Goal: Information Seeking & Learning: Learn about a topic

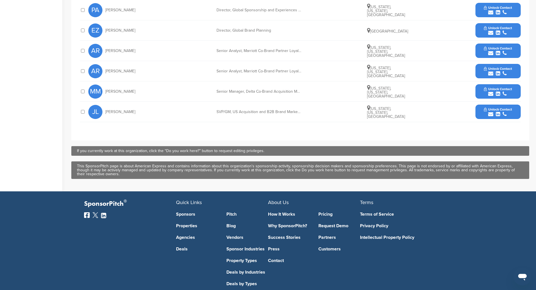
scroll to position [335, 0]
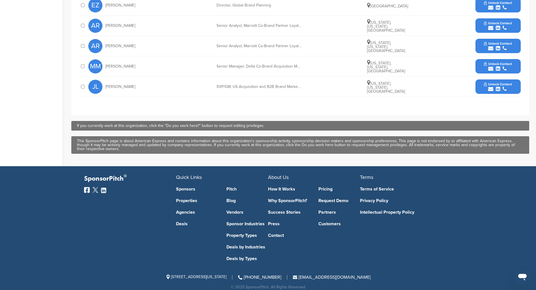
click at [232, 187] on link "Pitch" at bounding box center [247, 189] width 42 height 5
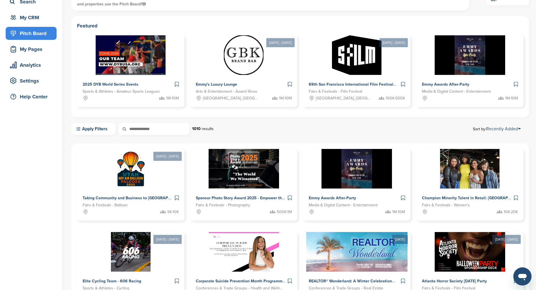
scroll to position [48, 0]
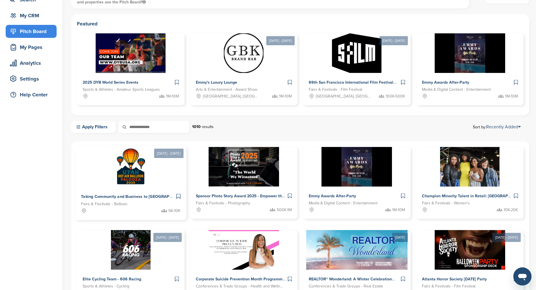
click at [147, 180] on img at bounding box center [130, 166] width 41 height 41
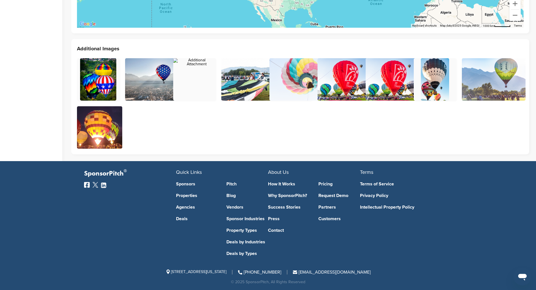
scroll to position [1446, 0]
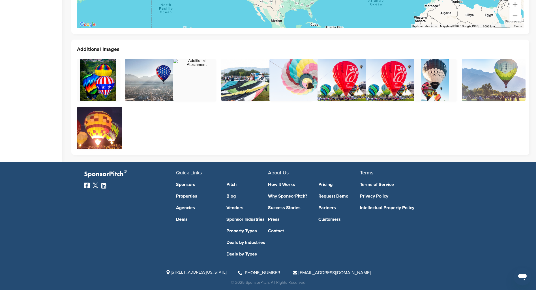
click at [280, 183] on link "How It Works" at bounding box center [289, 184] width 42 height 5
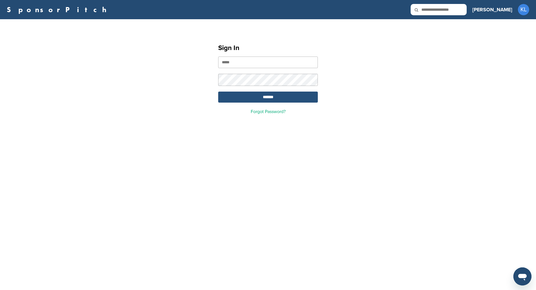
type input "**********"
click at [281, 103] on input "*******" at bounding box center [268, 97] width 100 height 11
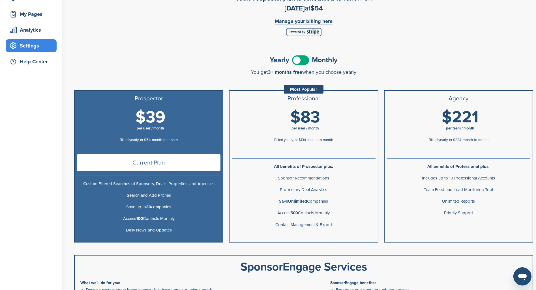
scroll to position [84, 0]
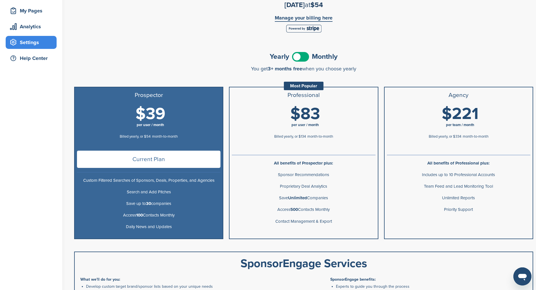
click at [303, 54] on span at bounding box center [300, 57] width 17 height 10
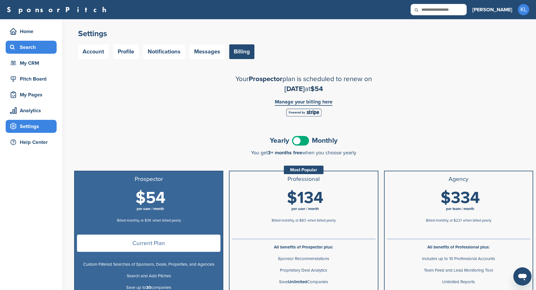
click at [33, 48] on div "Search" at bounding box center [32, 47] width 48 height 10
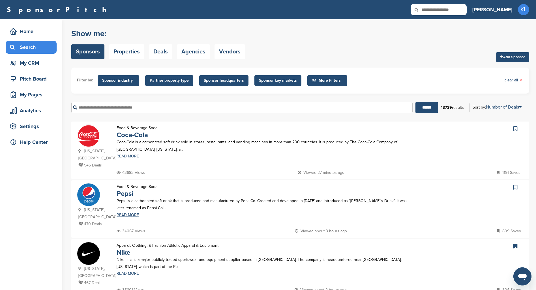
click at [134, 153] on p "Coca-Cola is a carbonated soft drink sold in stores, restaurants, and vending m…" at bounding box center [266, 146] width 298 height 14
click at [137, 52] on link "Properties" at bounding box center [126, 51] width 35 height 15
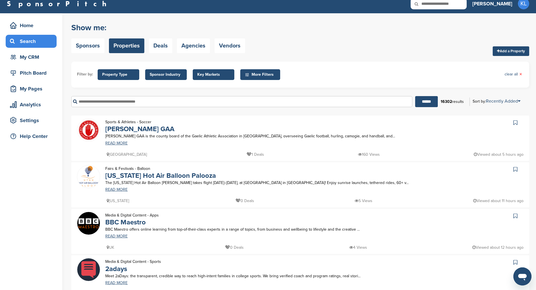
scroll to position [4, 0]
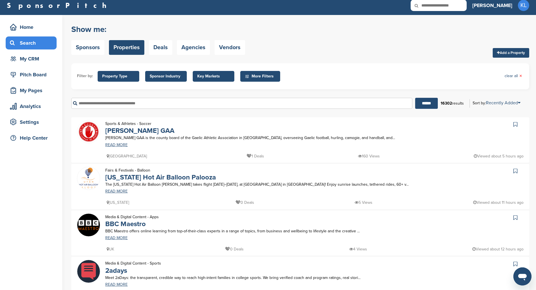
click at [179, 102] on input "text" at bounding box center [241, 103] width 341 height 11
type input "****"
click at [415, 98] on input "******" at bounding box center [426, 103] width 23 height 11
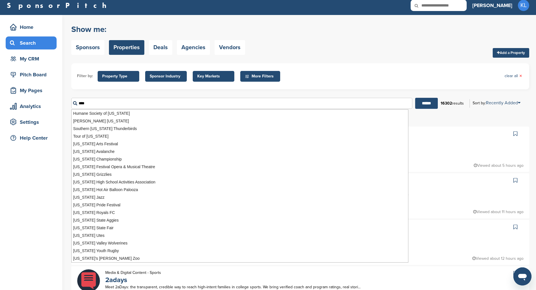
scroll to position [0, 0]
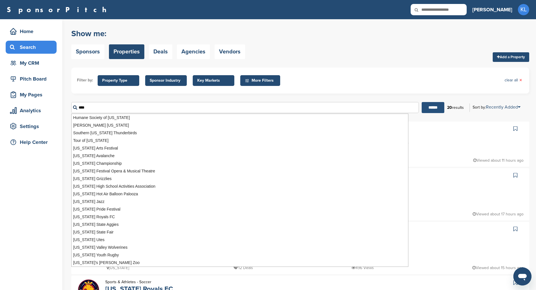
click at [428, 106] on input "******" at bounding box center [432, 107] width 23 height 11
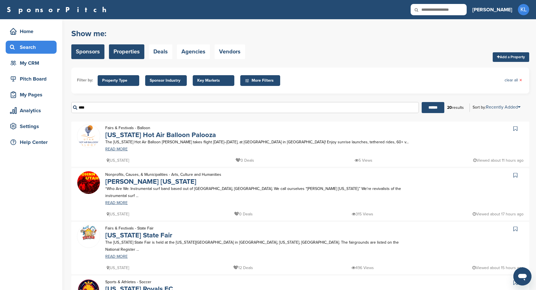
click at [91, 50] on link "Sponsors" at bounding box center [87, 51] width 33 height 15
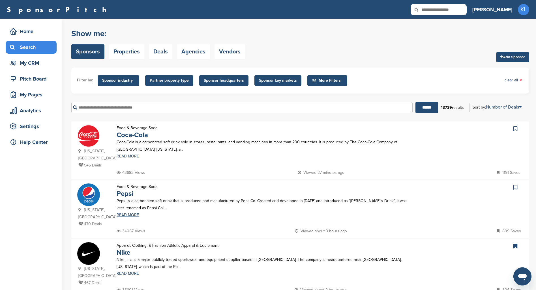
click at [168, 110] on input "text" at bounding box center [241, 107] width 341 height 11
type input "****"
click at [415, 102] on input "******" at bounding box center [426, 107] width 23 height 11
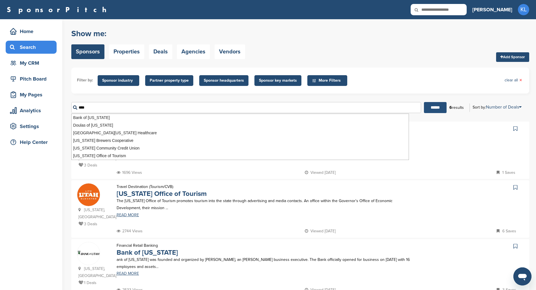
click at [436, 106] on input "******" at bounding box center [435, 107] width 23 height 11
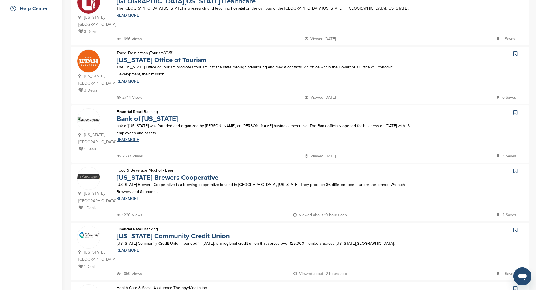
scroll to position [136, 0]
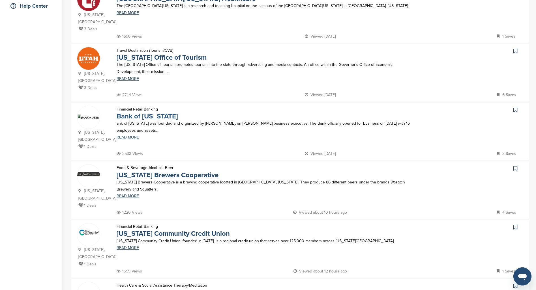
click at [151, 112] on link "Bank of Utah" at bounding box center [147, 116] width 61 height 8
click at [175, 171] on link "Utah Brewers Cooperative" at bounding box center [168, 175] width 102 height 8
click at [184, 230] on link "Utah Community Credit Union" at bounding box center [173, 234] width 113 height 8
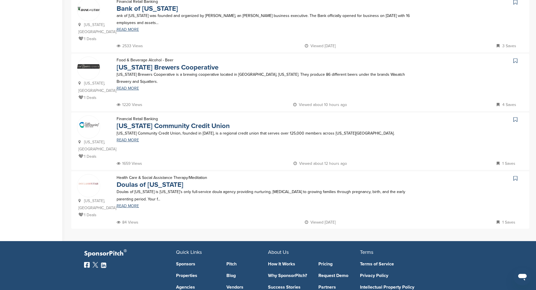
scroll to position [244, 0]
click at [154, 188] on p "Doulas of Utah is Utah’s only full-service doula agency providing nurturing, su…" at bounding box center [266, 195] width 298 height 14
click at [151, 180] on link "Doulas of Utah" at bounding box center [150, 184] width 67 height 8
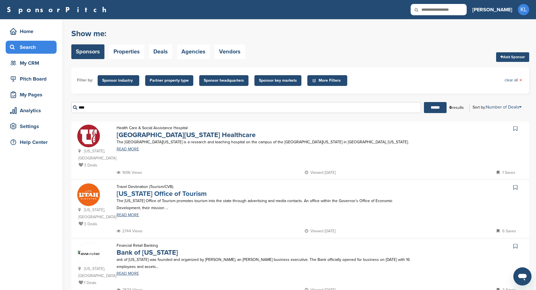
click at [176, 190] on link "Utah Office of Tourism" at bounding box center [162, 194] width 90 height 8
click at [192, 136] on link "[GEOGRAPHIC_DATA][US_STATE] Healthcare" at bounding box center [186, 135] width 139 height 8
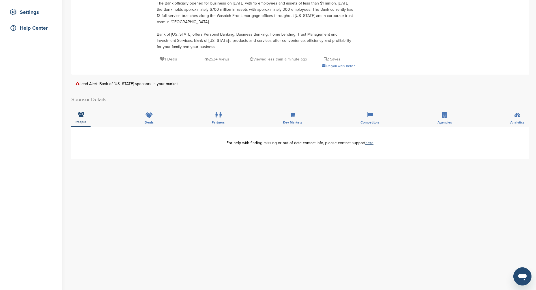
scroll to position [115, 0]
click at [79, 118] on div "People" at bounding box center [80, 116] width 19 height 21
click at [119, 84] on div "Lead Alert: Bank of [US_STATE] sponsors in your market" at bounding box center [300, 83] width 449 height 4
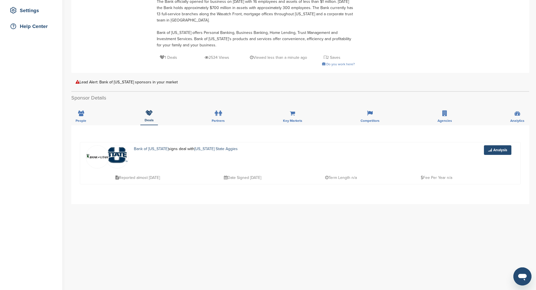
scroll to position [121, 0]
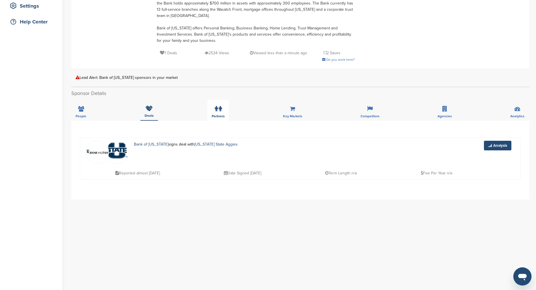
click at [217, 108] on icon at bounding box center [216, 109] width 3 height 6
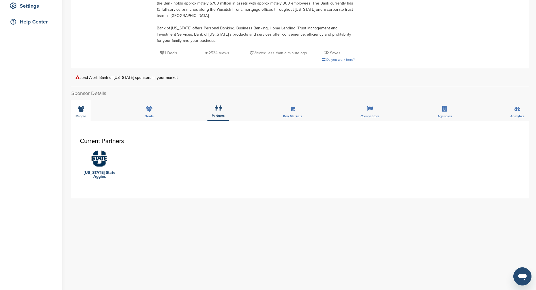
click at [82, 112] on div "People" at bounding box center [80, 110] width 19 height 21
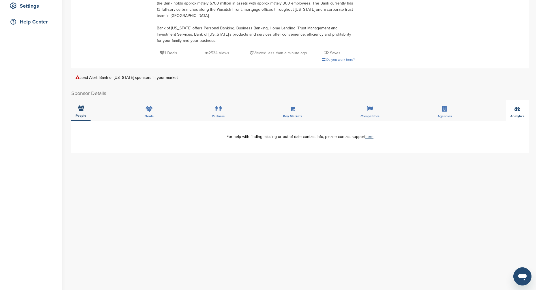
click at [518, 112] on div "Analytics" at bounding box center [517, 110] width 23 height 21
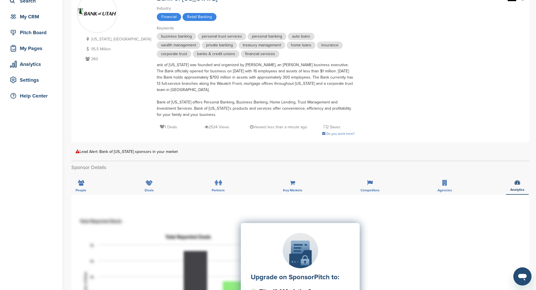
scroll to position [0, 0]
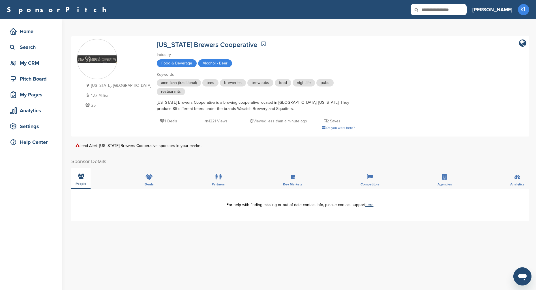
scroll to position [3, 0]
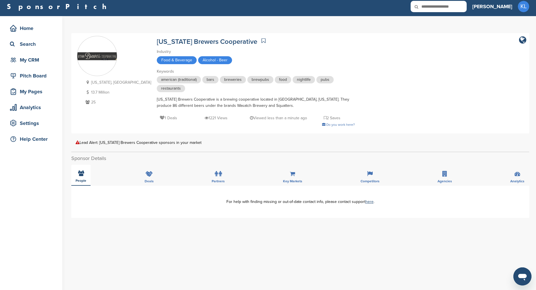
click at [83, 185] on div "People" at bounding box center [80, 175] width 19 height 21
click at [143, 174] on div "Deals" at bounding box center [149, 175] width 18 height 21
click at [151, 175] on icon at bounding box center [148, 173] width 7 height 6
click at [213, 175] on div "Partners" at bounding box center [217, 175] width 21 height 21
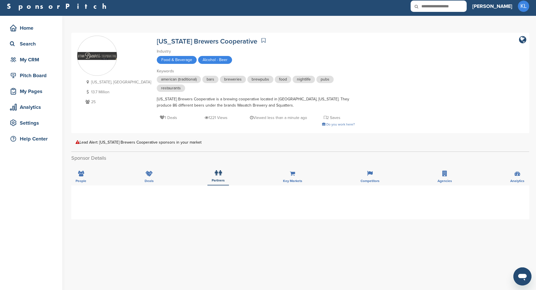
scroll to position [0, 0]
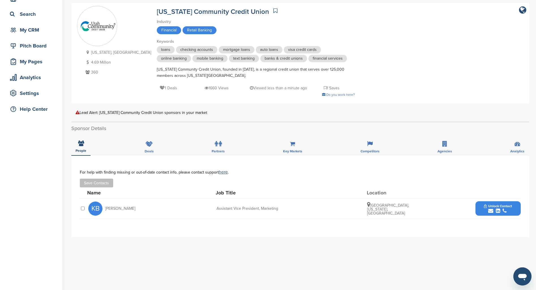
scroll to position [36, 0]
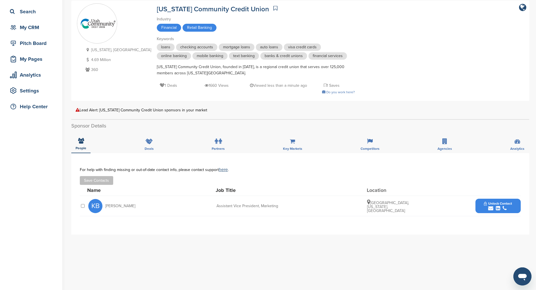
click at [493, 208] on icon "submit" at bounding box center [490, 208] width 5 height 5
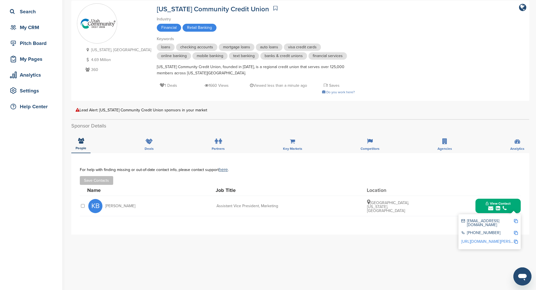
click at [515, 221] on img at bounding box center [516, 221] width 4 height 4
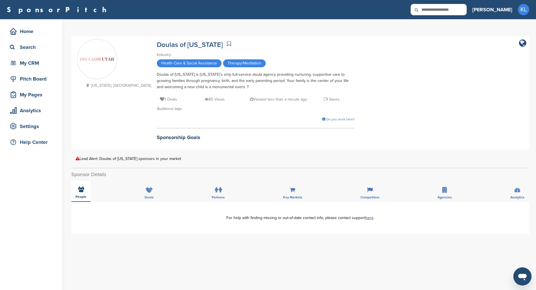
click at [81, 190] on icon at bounding box center [81, 190] width 6 height 6
click at [211, 185] on div "Partners" at bounding box center [217, 191] width 21 height 21
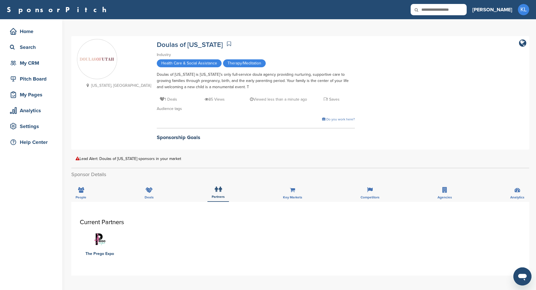
click at [138, 191] on div "People Deals Partners Key Markets Competitors Agencies Analytics" at bounding box center [300, 191] width 458 height 21
click at [159, 193] on div "People Deals Partners Key Markets Competitors Agencies Analytics" at bounding box center [300, 191] width 458 height 21
click at [154, 193] on div "Deals" at bounding box center [149, 191] width 18 height 21
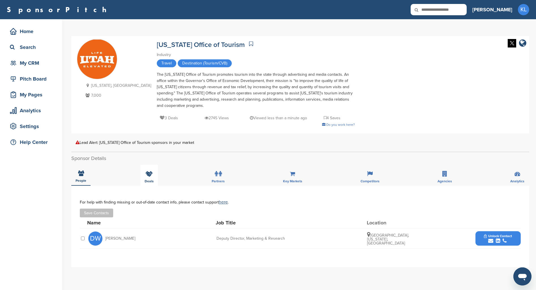
click at [149, 171] on div "Deals" at bounding box center [149, 175] width 18 height 21
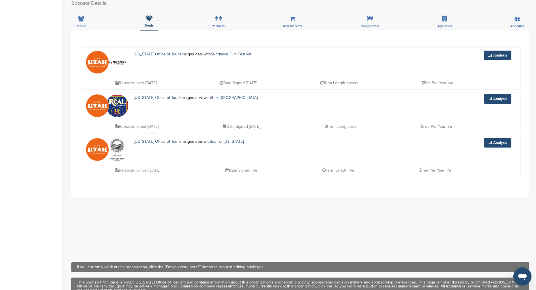
scroll to position [156, 0]
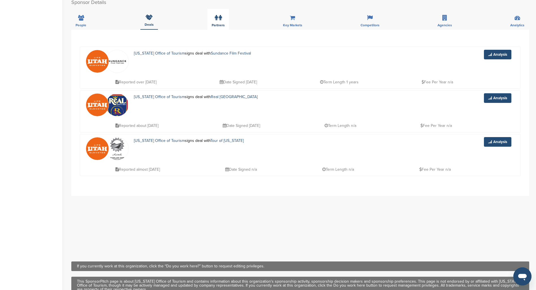
click at [216, 15] on icon at bounding box center [216, 18] width 3 height 6
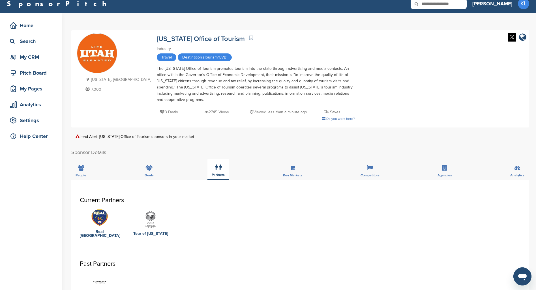
scroll to position [0, 0]
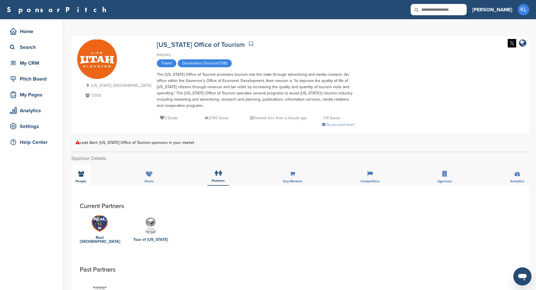
click at [84, 169] on div "People" at bounding box center [80, 175] width 19 height 21
